Goal: Submit feedback/report problem: Leave review/rating

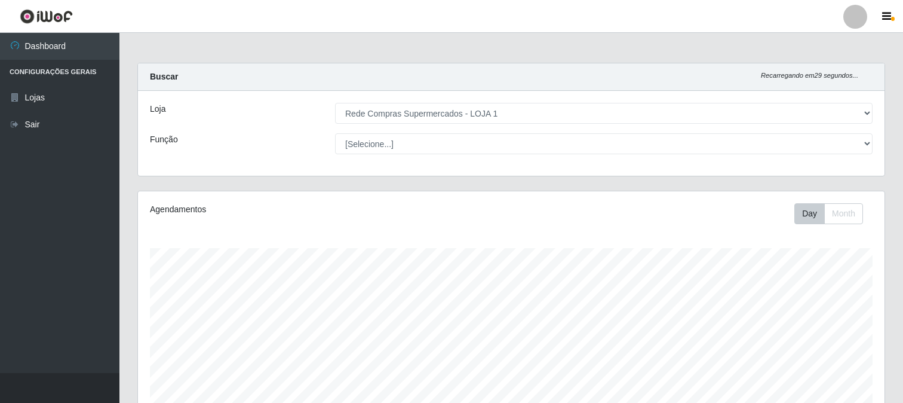
select select "158"
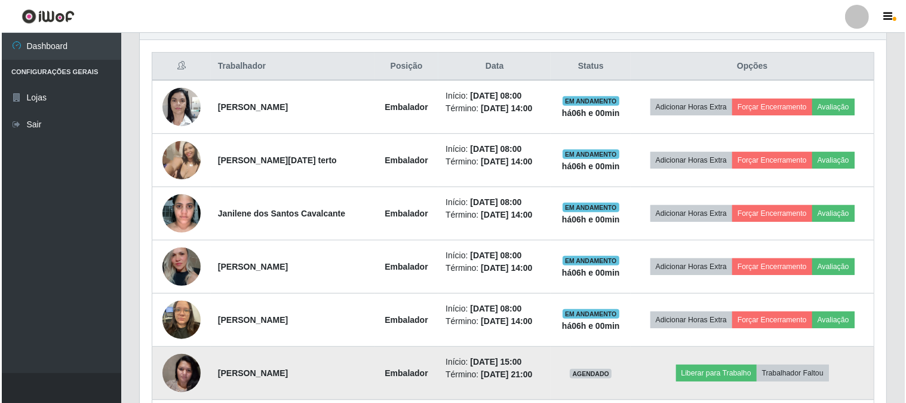
scroll to position [377, 0]
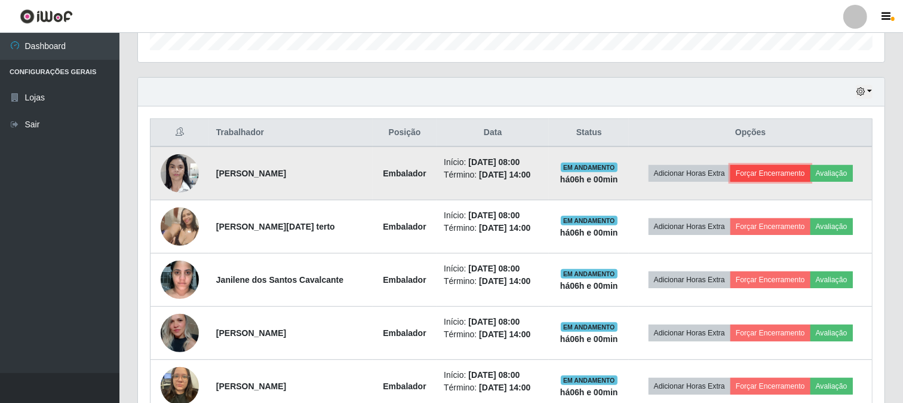
click at [777, 170] on button "Forçar Encerramento" at bounding box center [771, 173] width 80 height 17
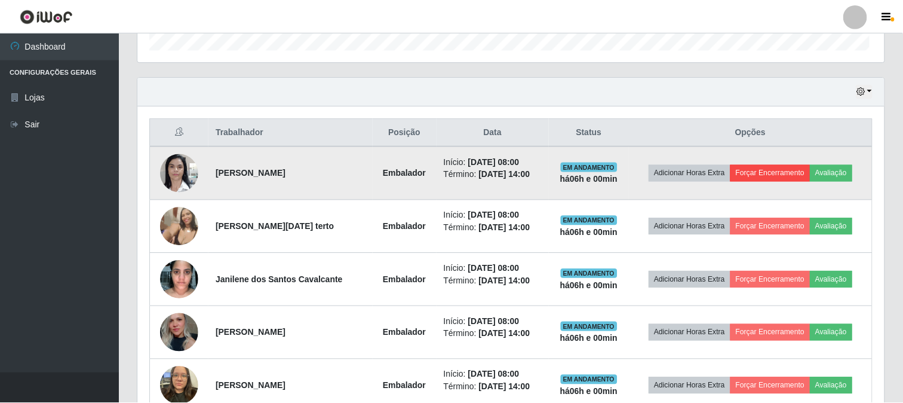
scroll to position [247, 739]
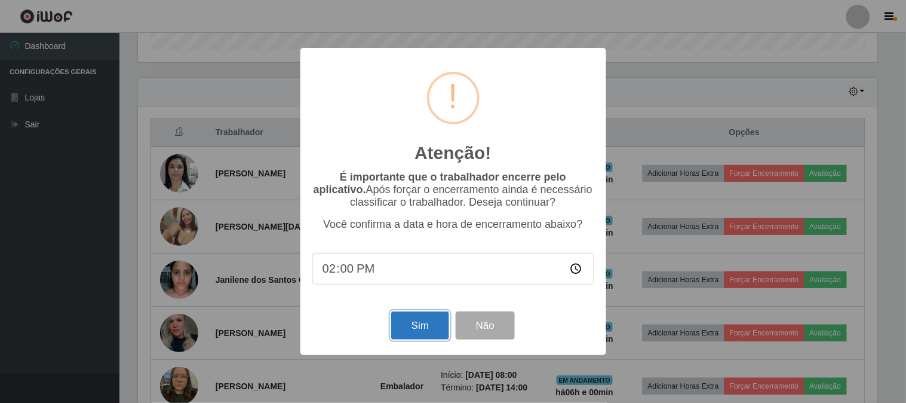
click at [420, 323] on button "Sim" at bounding box center [420, 325] width 58 height 28
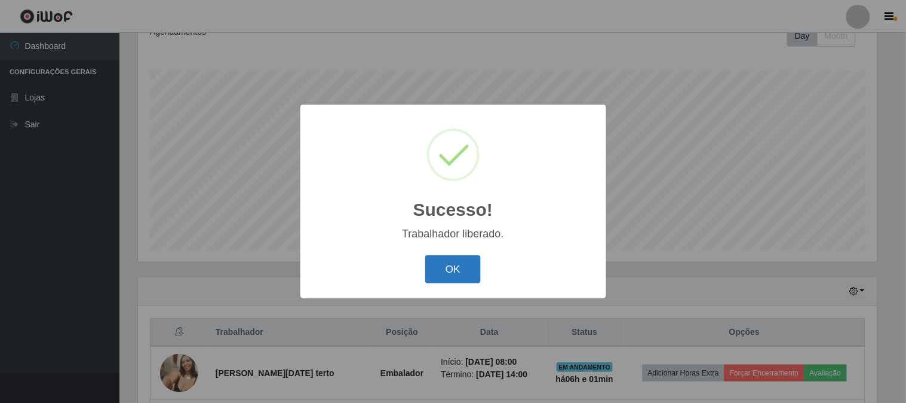
click at [456, 272] on button "OK" at bounding box center [453, 269] width 56 height 28
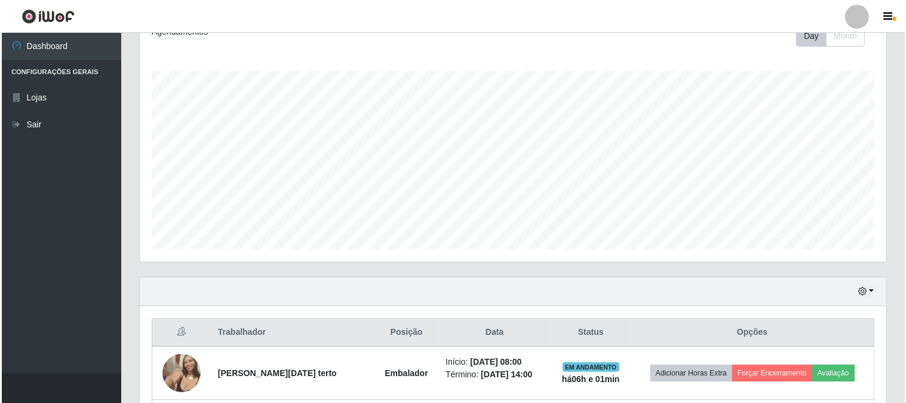
scroll to position [311, 0]
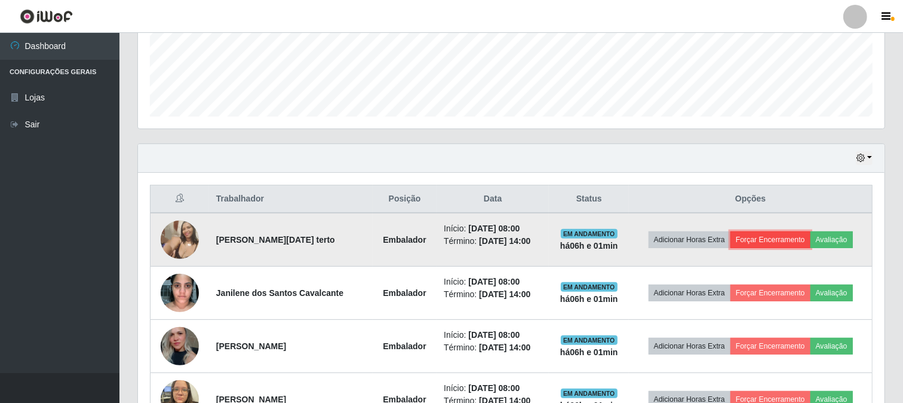
click at [779, 237] on button "Forçar Encerramento" at bounding box center [771, 239] width 80 height 17
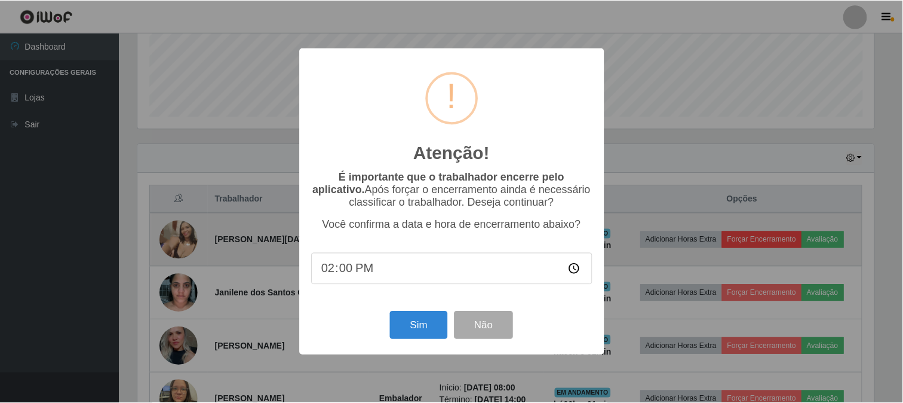
scroll to position [247, 739]
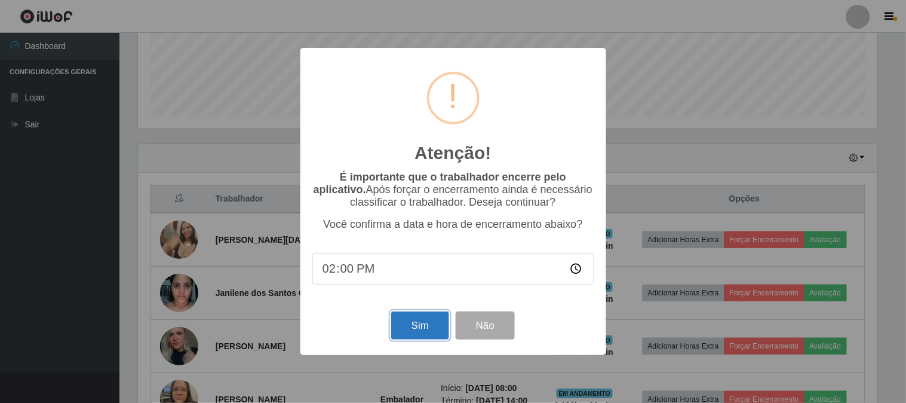
click at [425, 327] on button "Sim" at bounding box center [420, 325] width 58 height 28
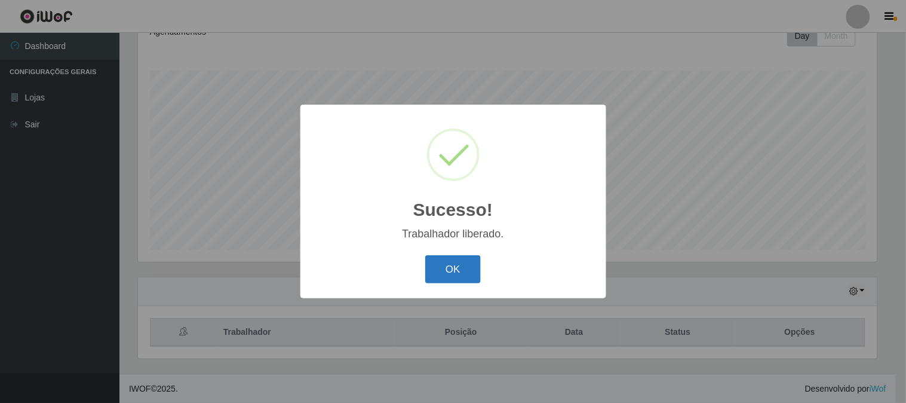
click at [454, 269] on button "OK" at bounding box center [453, 269] width 56 height 28
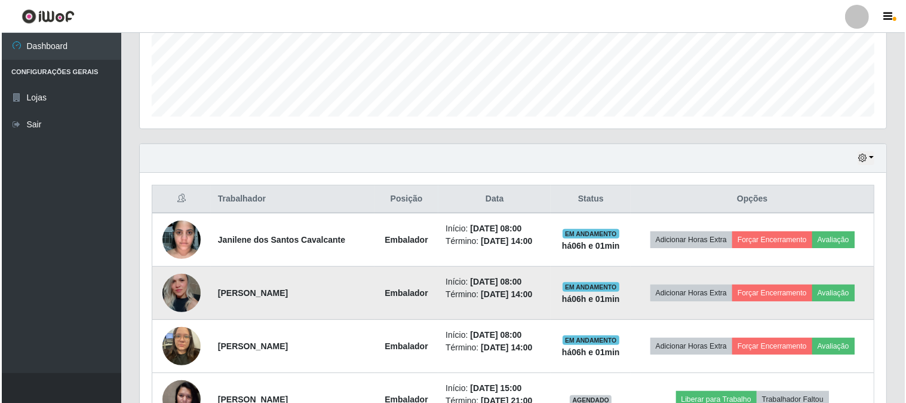
scroll to position [377, 0]
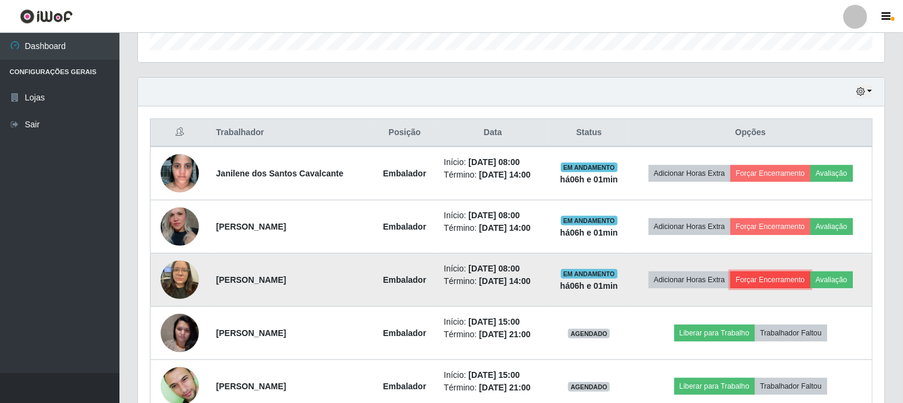
click at [772, 278] on button "Forçar Encerramento" at bounding box center [771, 279] width 80 height 17
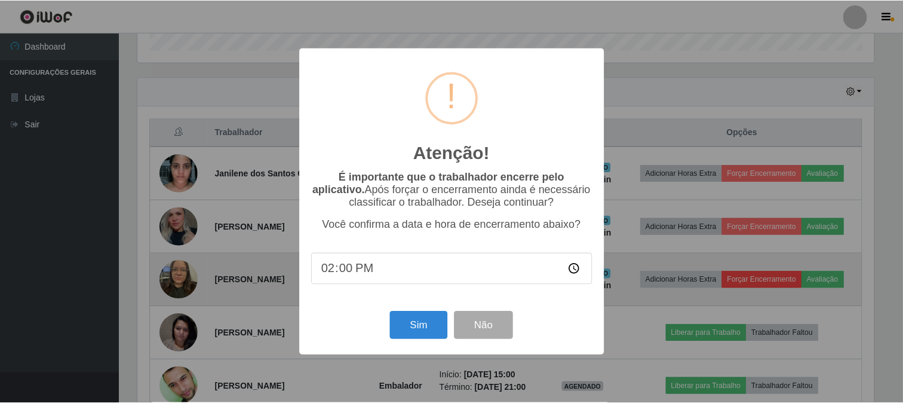
scroll to position [247, 739]
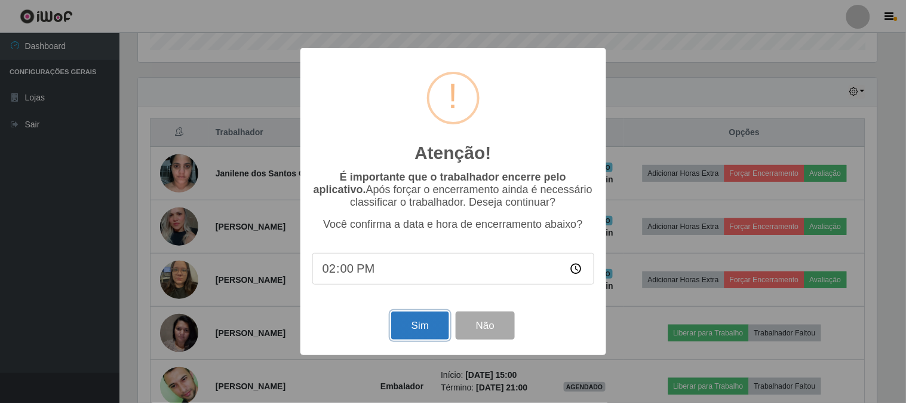
click at [405, 326] on button "Sim" at bounding box center [420, 325] width 58 height 28
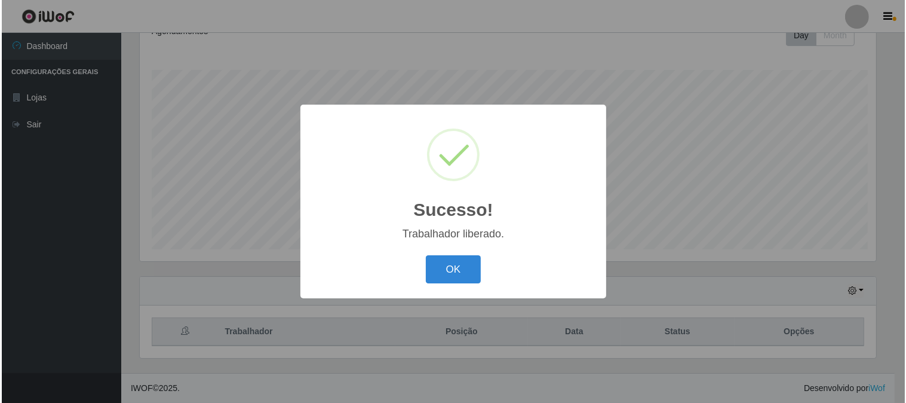
scroll to position [0, 0]
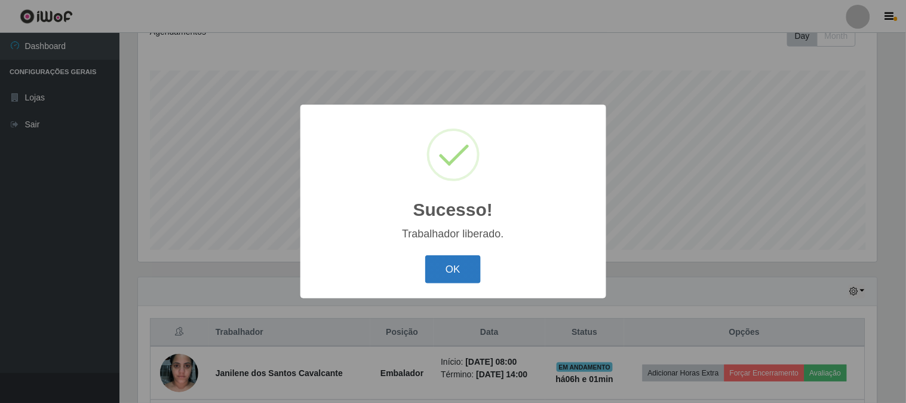
click at [439, 273] on button "OK" at bounding box center [453, 269] width 56 height 28
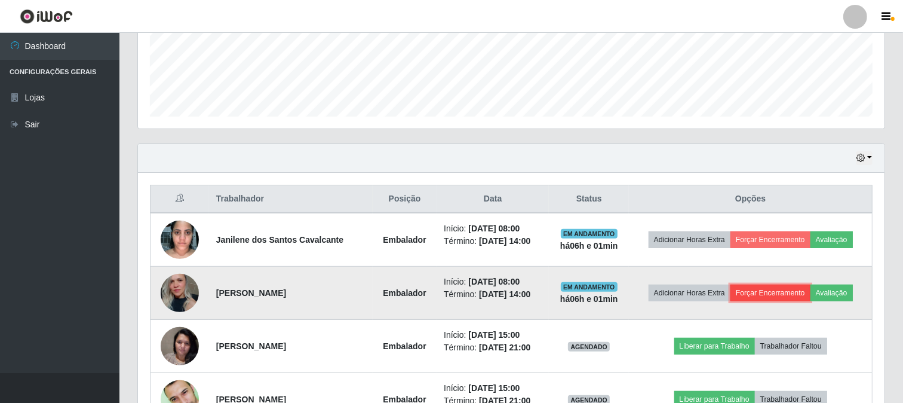
click at [784, 293] on button "Forçar Encerramento" at bounding box center [771, 292] width 80 height 17
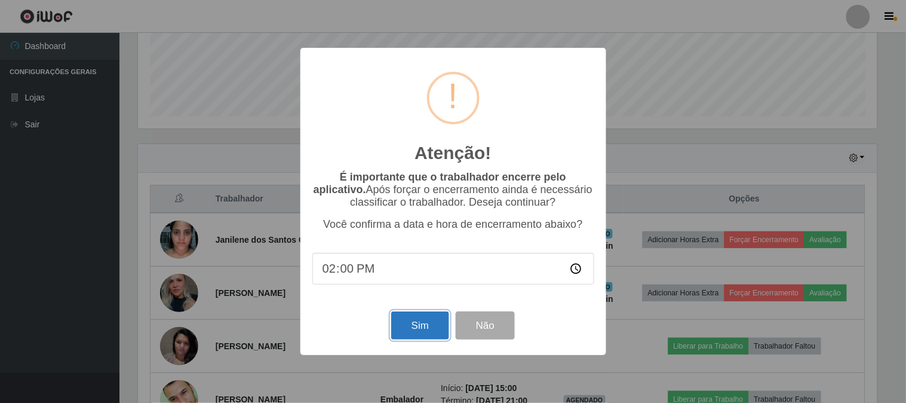
click at [417, 321] on button "Sim" at bounding box center [420, 325] width 58 height 28
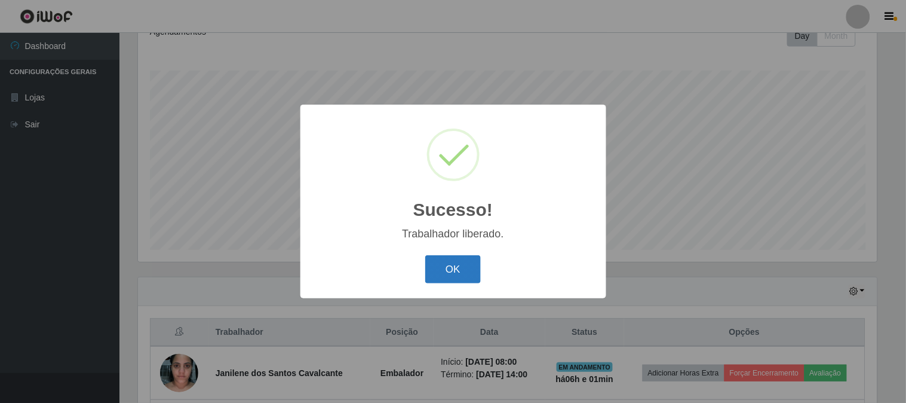
click at [452, 275] on button "OK" at bounding box center [453, 269] width 56 height 28
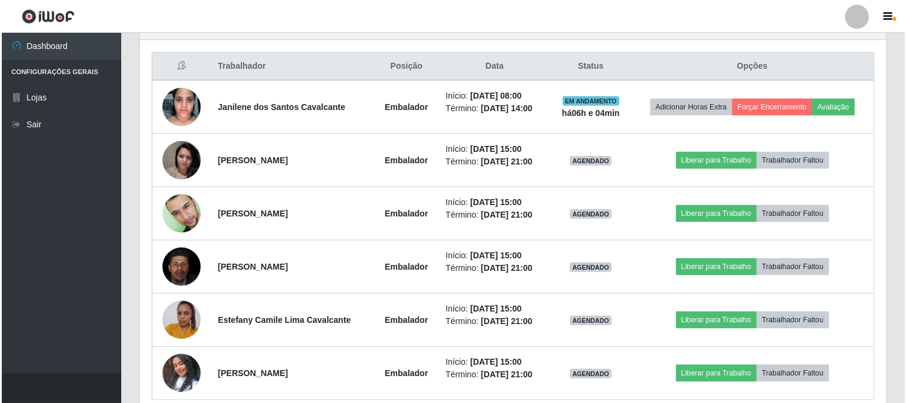
scroll to position [377, 0]
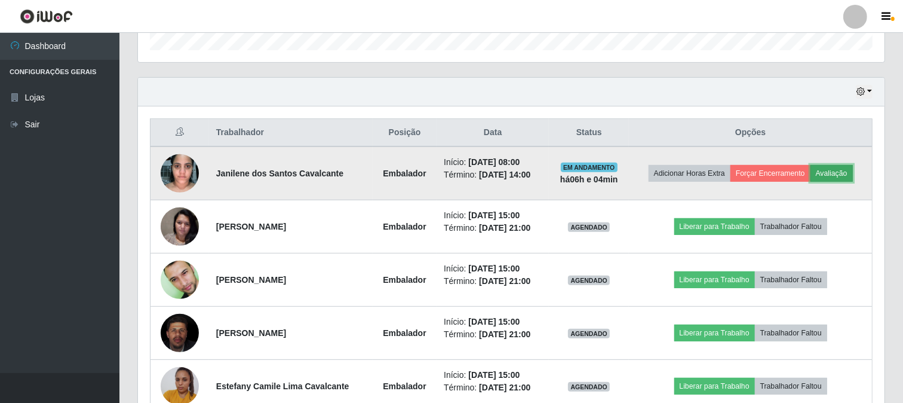
click at [833, 171] on button "Avaliação" at bounding box center [832, 173] width 42 height 17
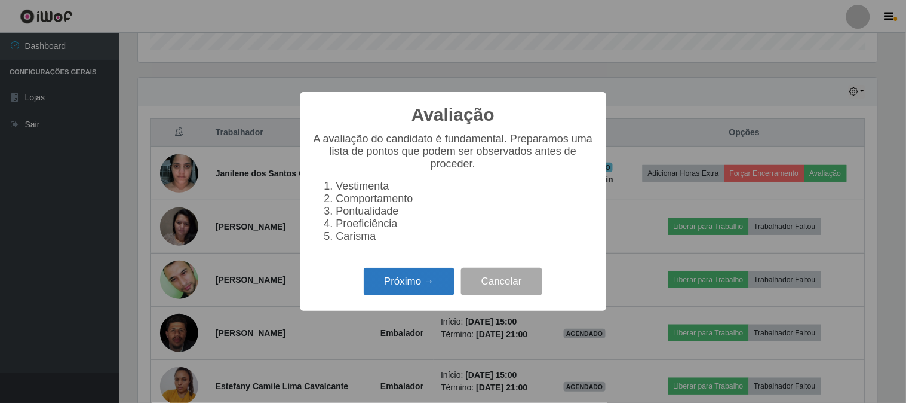
click at [404, 278] on button "Próximo →" at bounding box center [409, 282] width 91 height 28
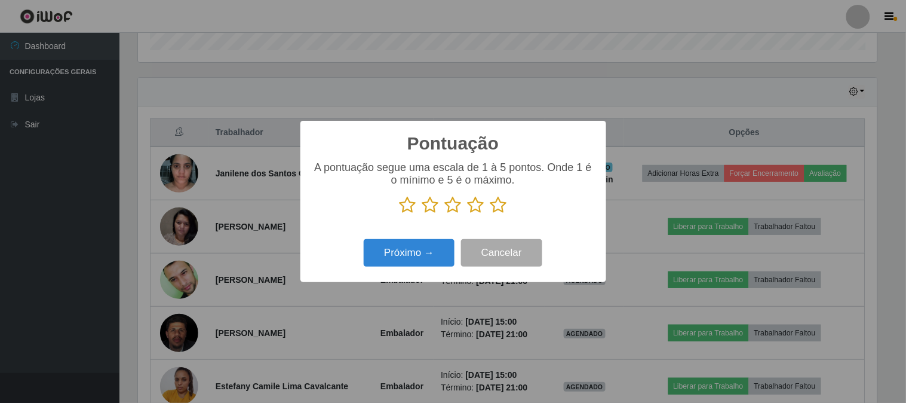
click at [474, 206] on icon at bounding box center [476, 205] width 17 height 18
click at [468, 214] on input "radio" at bounding box center [468, 214] width 0 height 0
click at [414, 253] on button "Próximo →" at bounding box center [409, 253] width 91 height 28
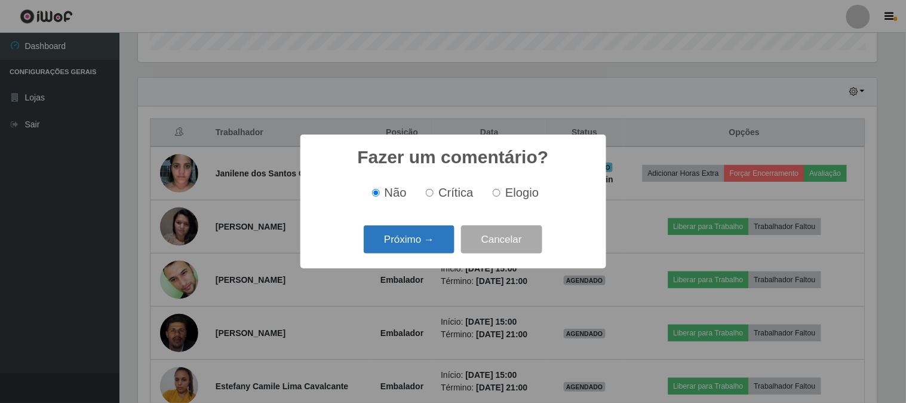
click at [397, 237] on button "Próximo →" at bounding box center [409, 239] width 91 height 28
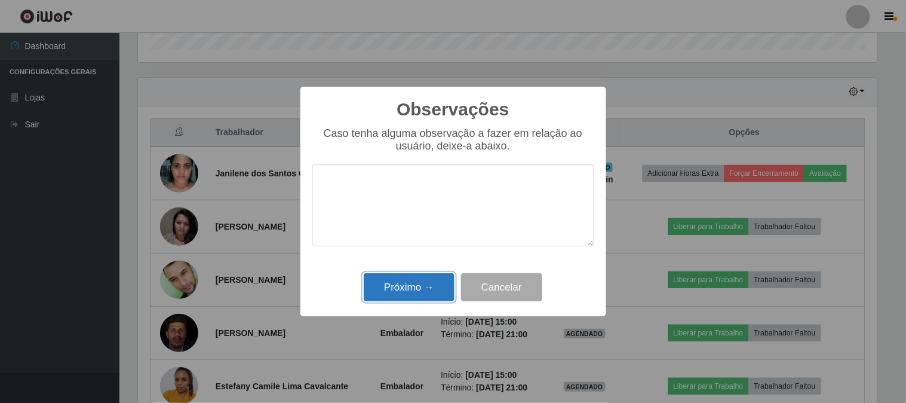
click at [391, 294] on button "Próximo →" at bounding box center [409, 287] width 91 height 28
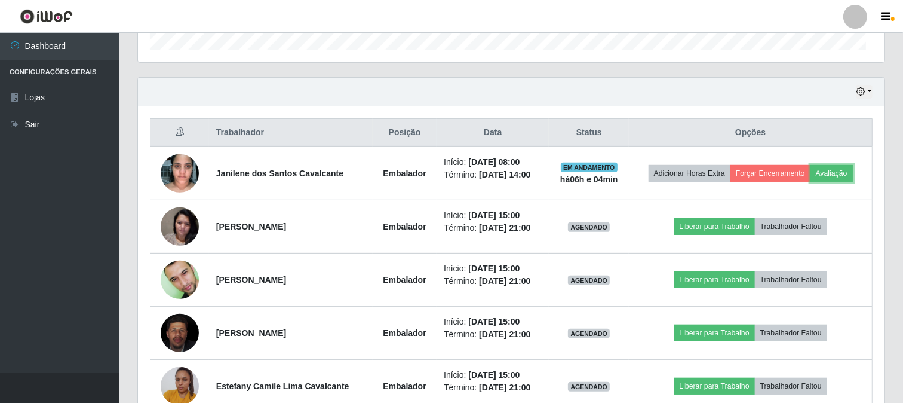
scroll to position [247, 747]
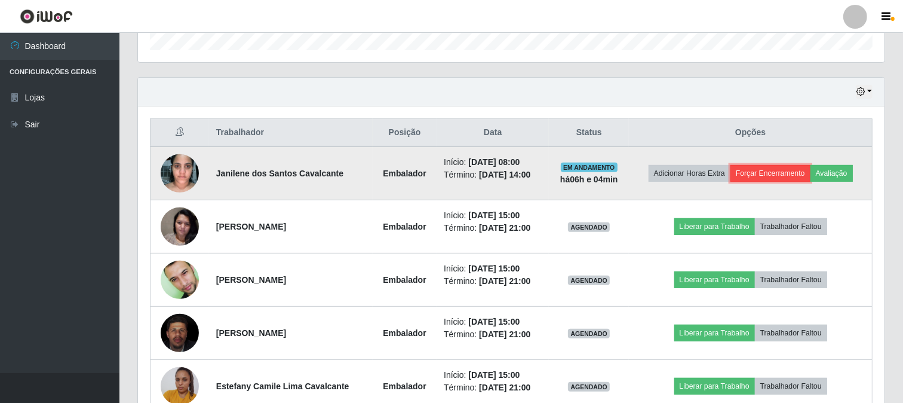
click at [772, 176] on button "Forçar Encerramento" at bounding box center [771, 173] width 80 height 17
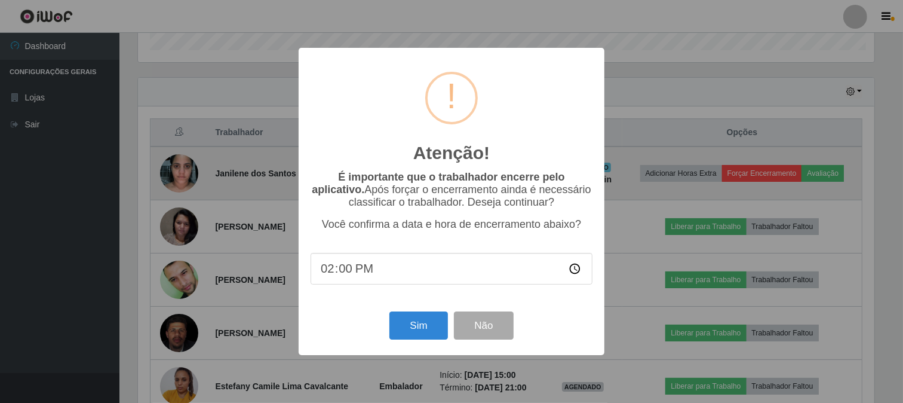
scroll to position [247, 739]
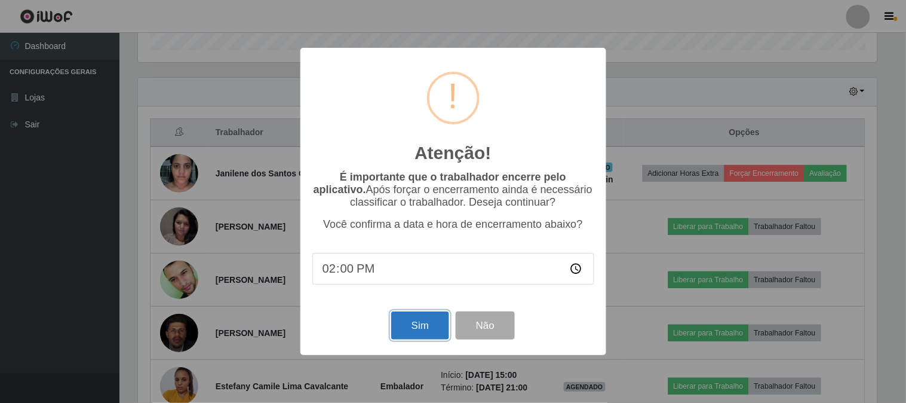
click at [421, 326] on button "Sim" at bounding box center [420, 325] width 58 height 28
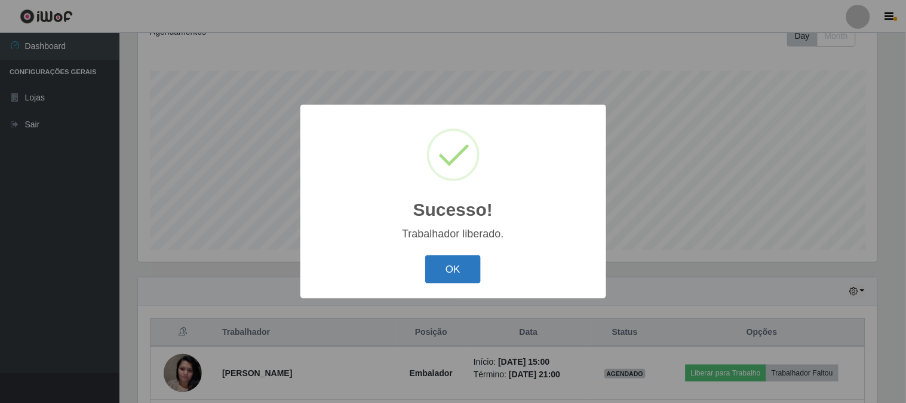
click at [464, 267] on button "OK" at bounding box center [453, 269] width 56 height 28
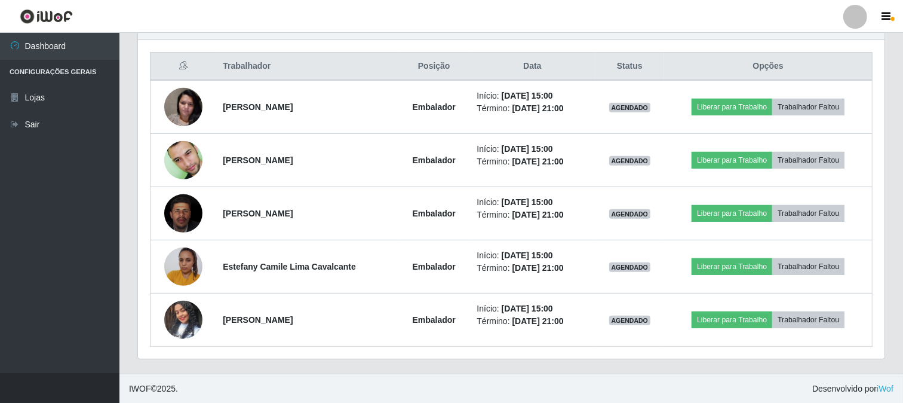
scroll to position [444, 0]
